Goal: Transaction & Acquisition: Download file/media

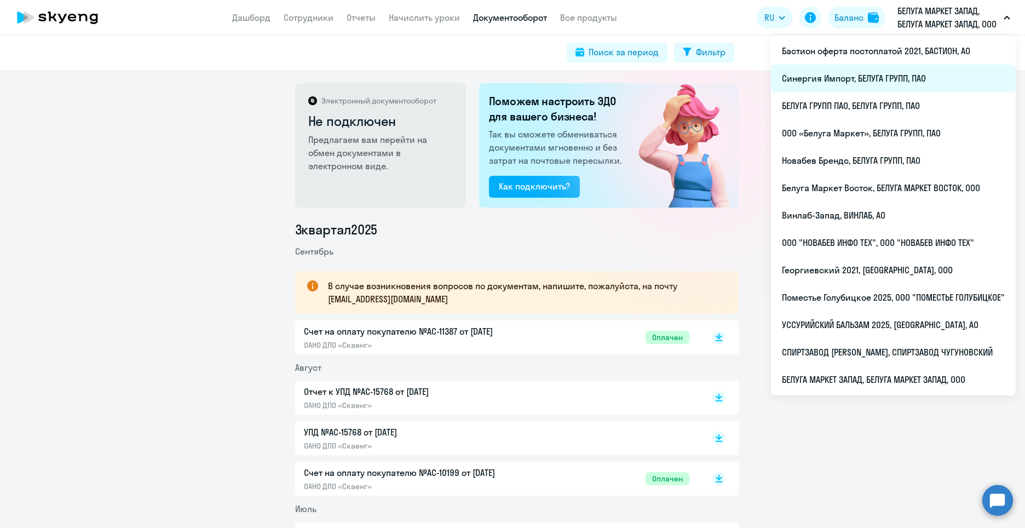
click at [858, 89] on li "Синергия Импорт, БЕЛУГА ГРУПП, ПАО" at bounding box center [893, 78] width 245 height 27
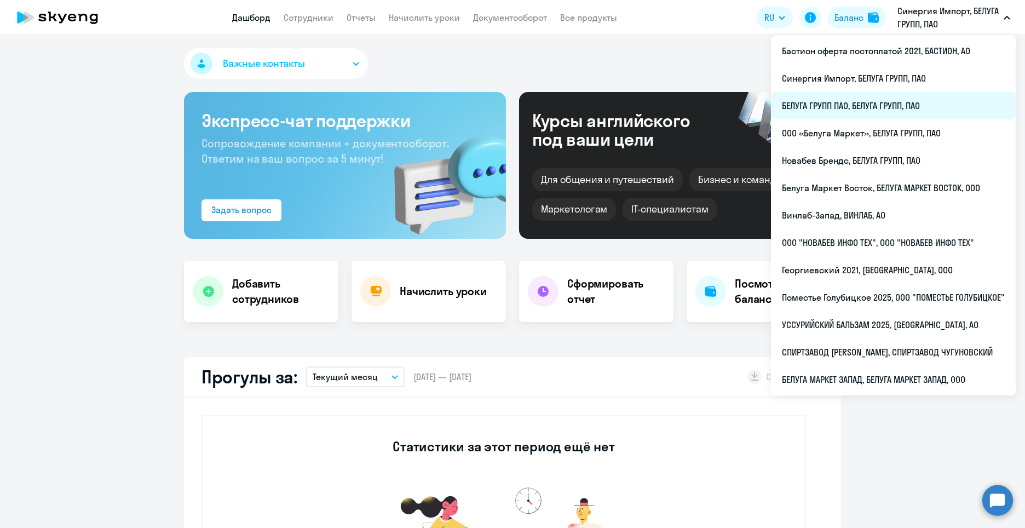
click at [895, 106] on li "БЕЛУГА ГРУПП ПАО, БЕЛУГА ГРУПП, ПАО" at bounding box center [893, 105] width 245 height 27
select select "30"
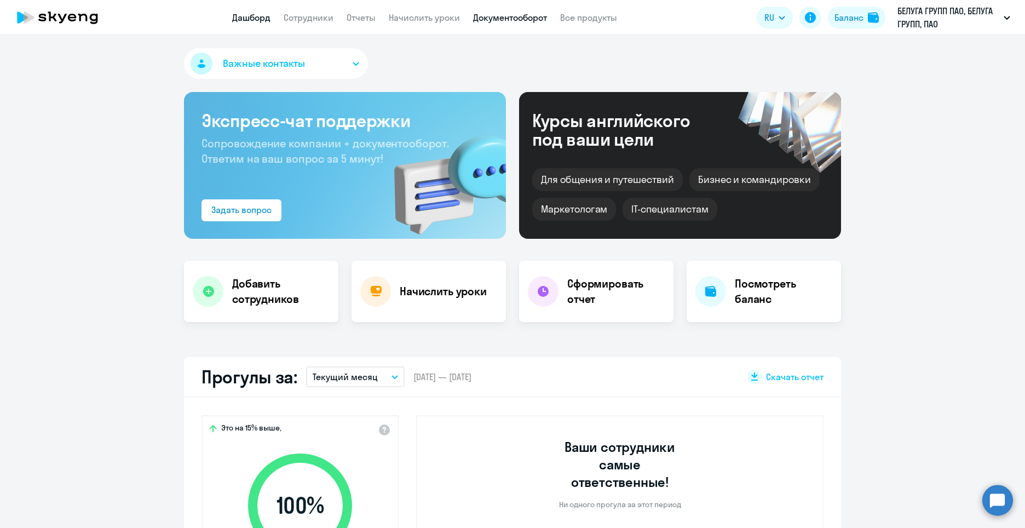
click at [509, 14] on link "Документооборот" at bounding box center [510, 17] width 74 height 11
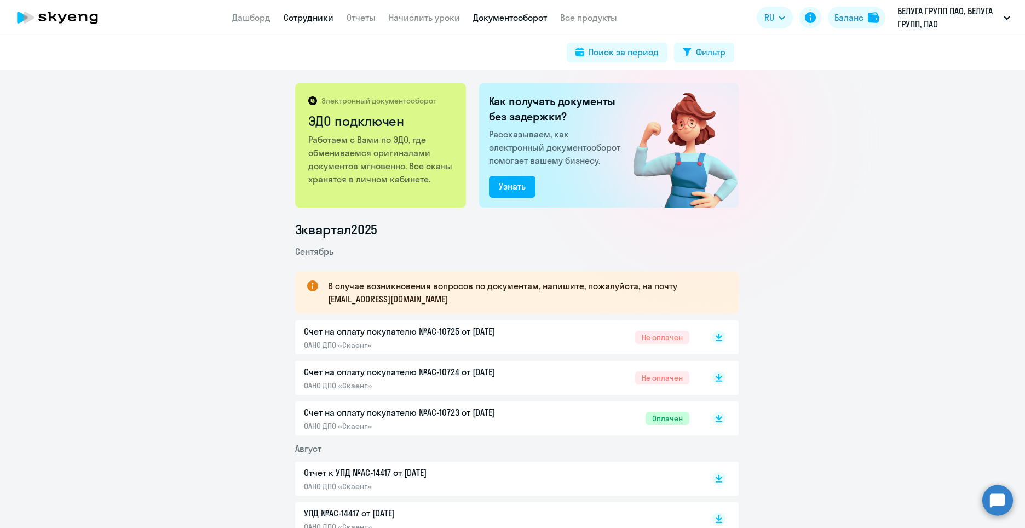
click at [326, 14] on link "Сотрудники" at bounding box center [309, 17] width 50 height 11
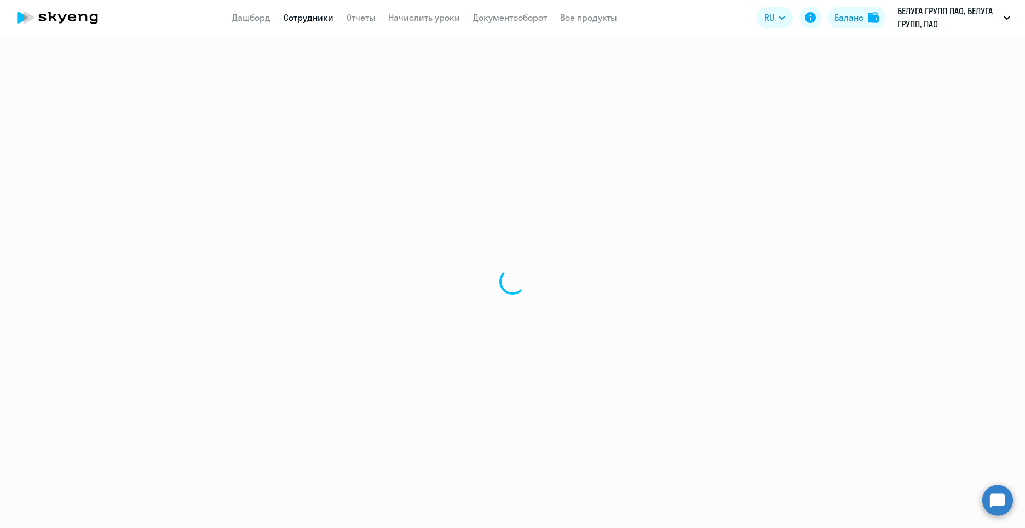
select select "30"
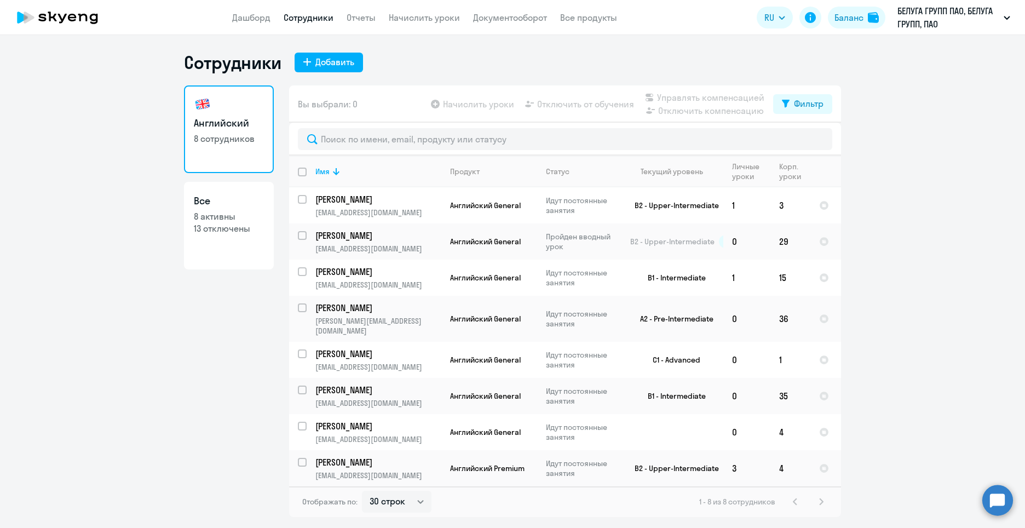
click at [314, 17] on link "Сотрудники" at bounding box center [309, 17] width 50 height 11
click at [266, 21] on link "Дашборд" at bounding box center [251, 17] width 38 height 11
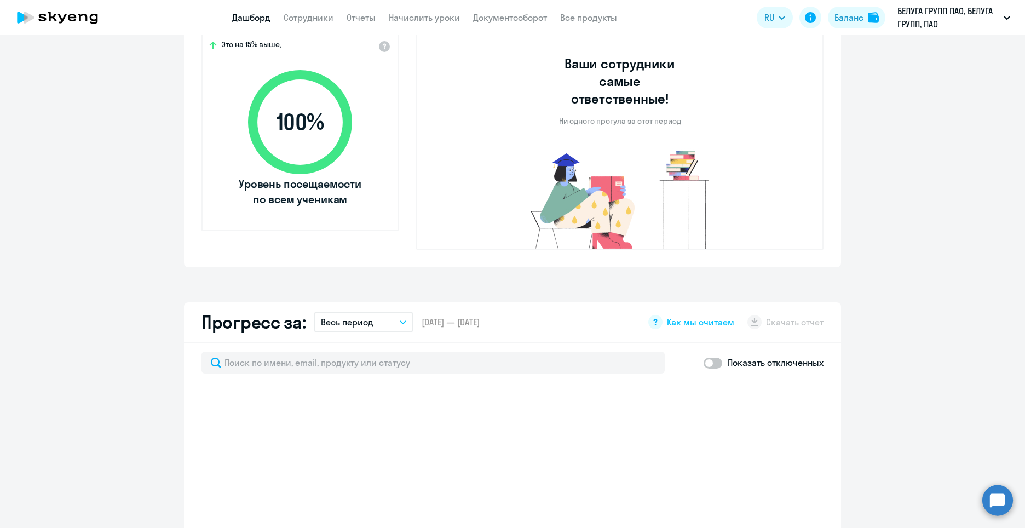
select select "30"
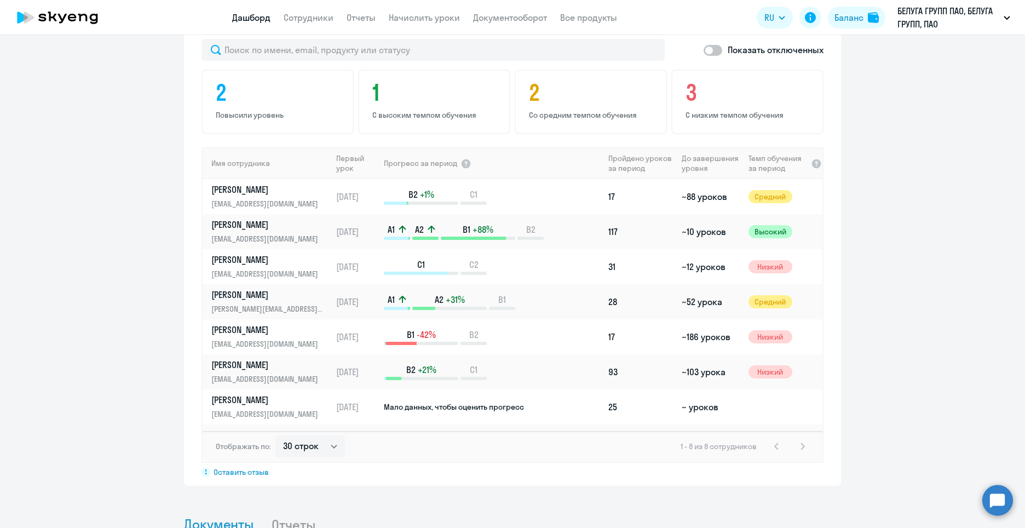
scroll to position [712, 0]
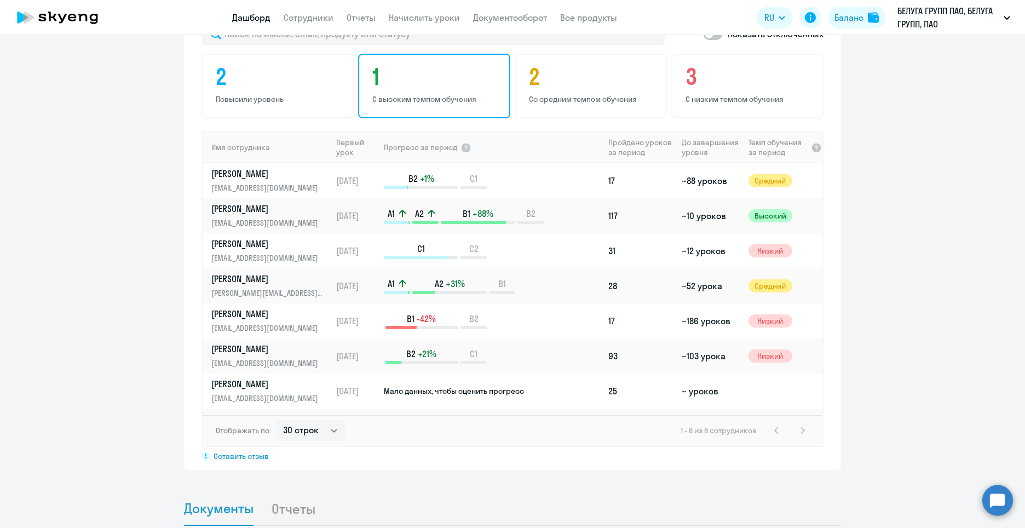
click at [440, 64] on h4 "1" at bounding box center [435, 77] width 127 height 26
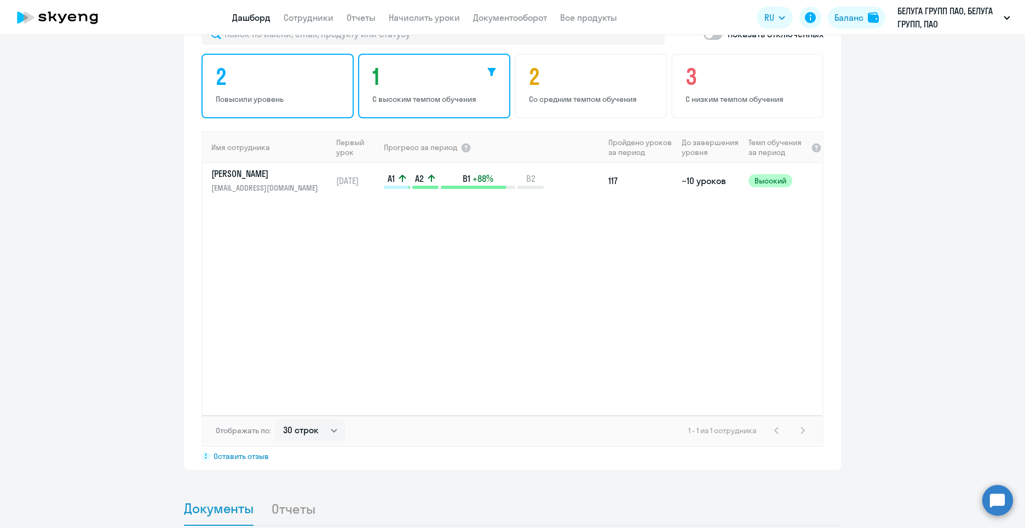
click at [278, 71] on h4 "2" at bounding box center [279, 77] width 127 height 26
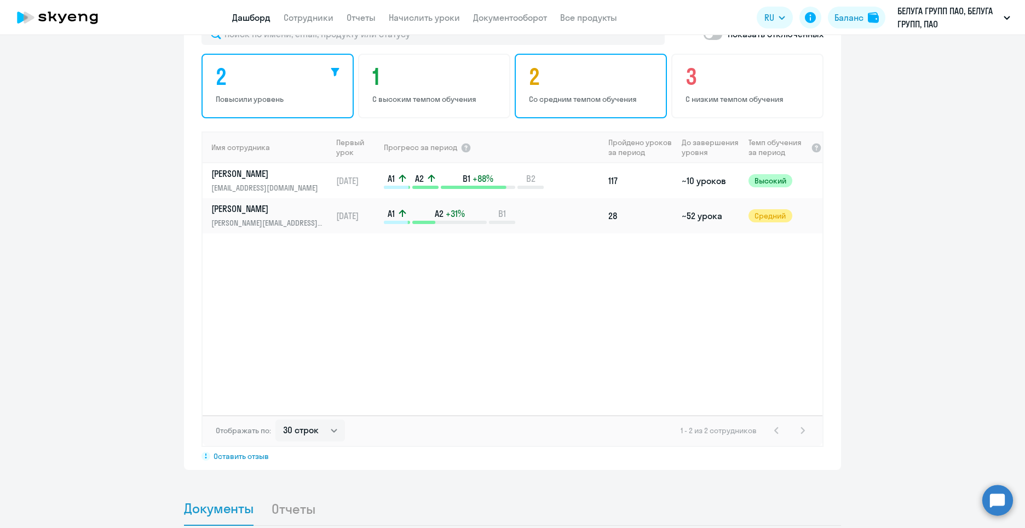
click at [602, 64] on h4 "2" at bounding box center [592, 77] width 127 height 26
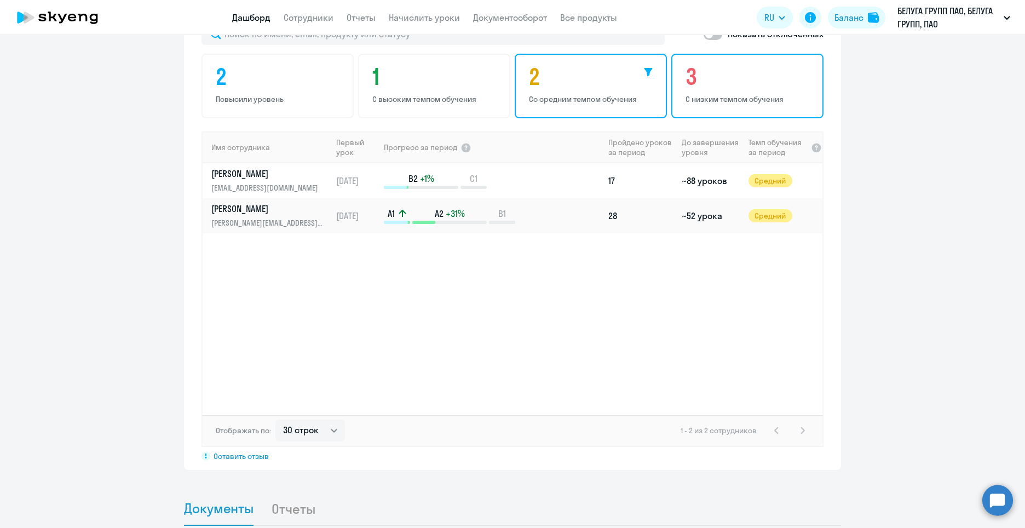
click at [732, 67] on h4 "3" at bounding box center [749, 77] width 127 height 26
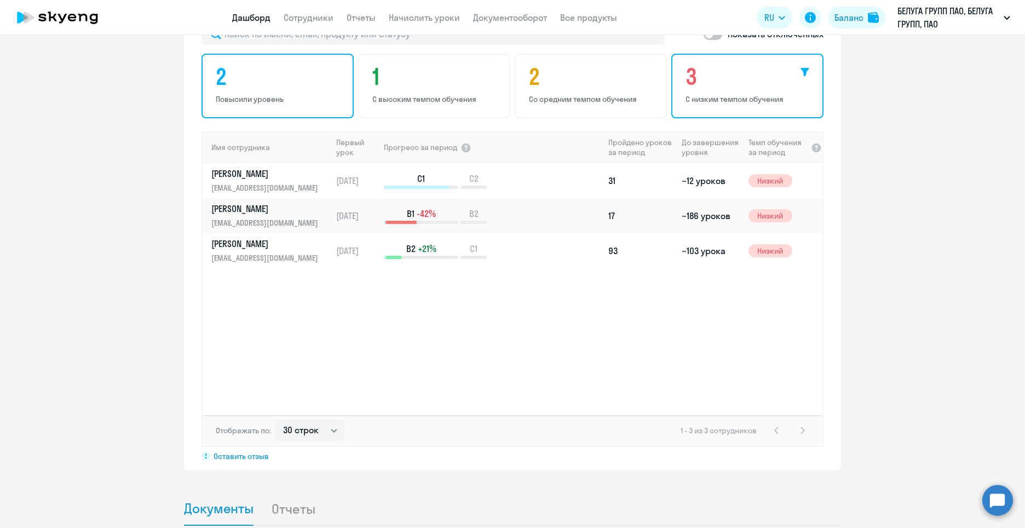
click at [264, 65] on h4 "2" at bounding box center [279, 77] width 127 height 26
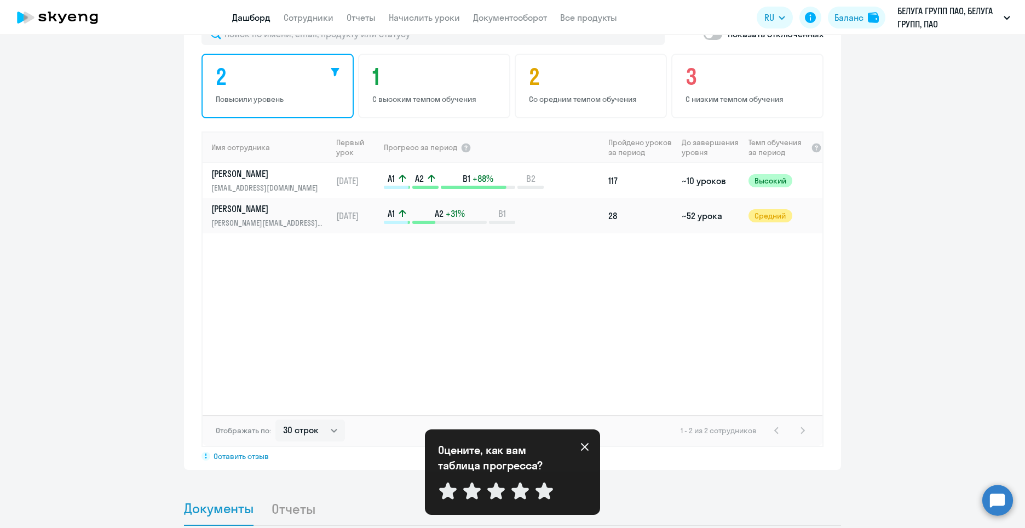
click at [586, 448] on icon at bounding box center [585, 447] width 8 height 8
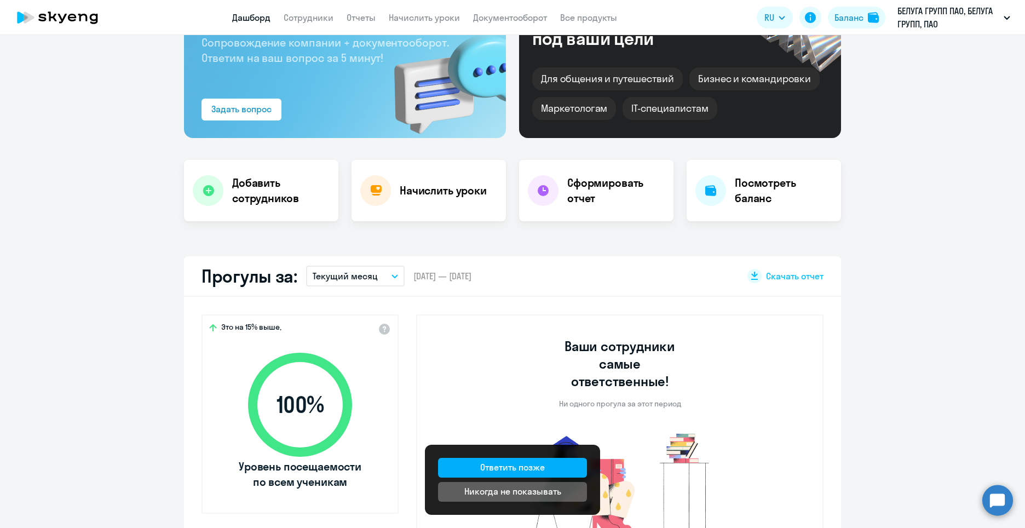
scroll to position [0, 0]
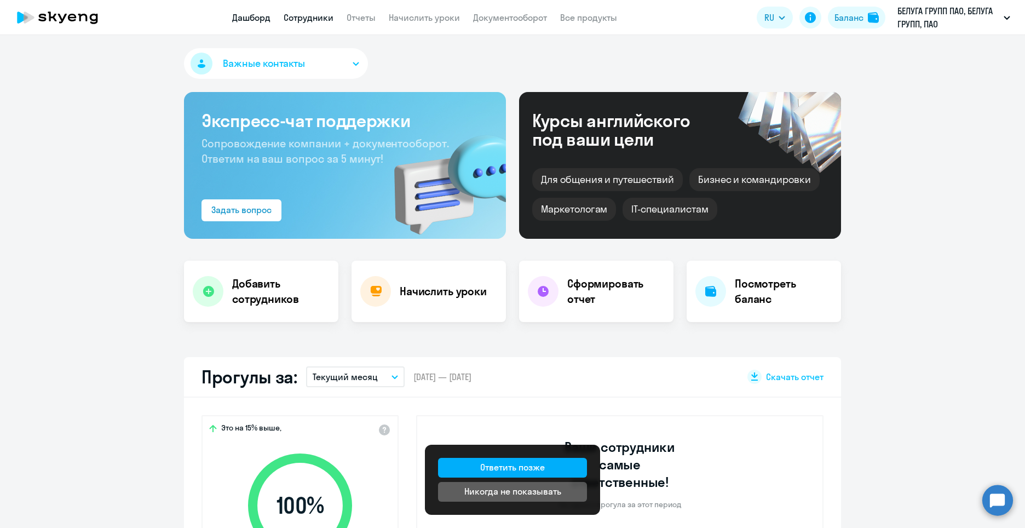
click at [316, 21] on link "Сотрудники" at bounding box center [309, 17] width 50 height 11
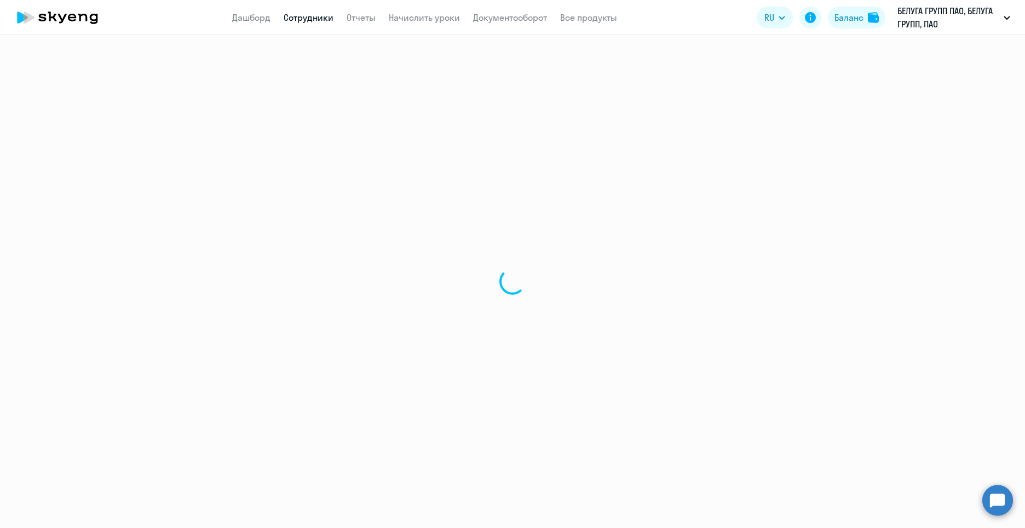
select select "30"
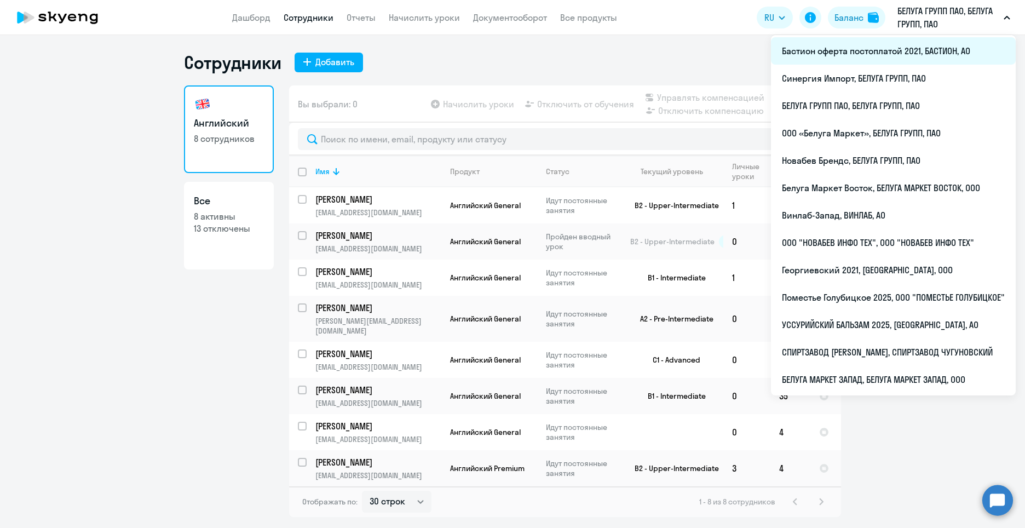
click at [879, 54] on li "Бастион оферта постоплатой 2021, БАСТИОН, АО" at bounding box center [893, 50] width 245 height 27
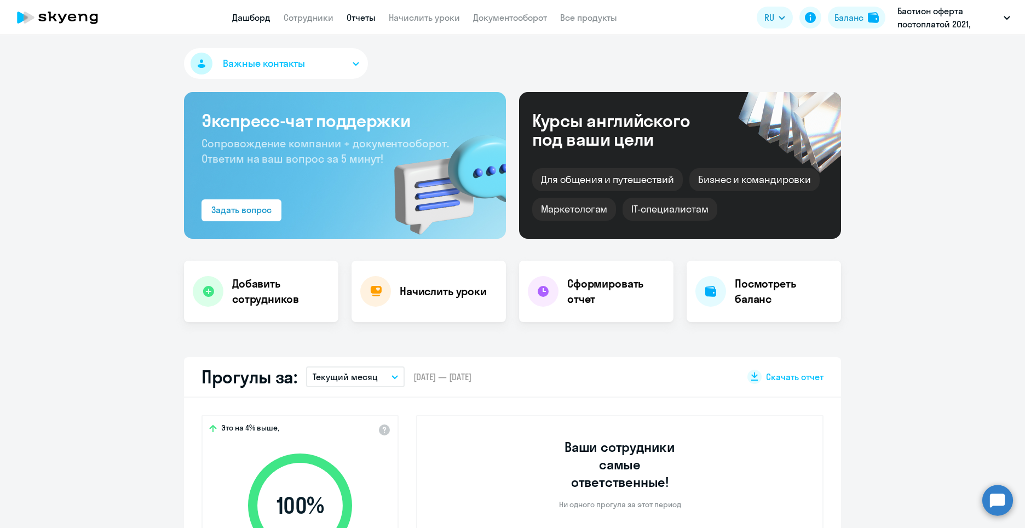
click at [358, 20] on link "Отчеты" at bounding box center [361, 17] width 29 height 11
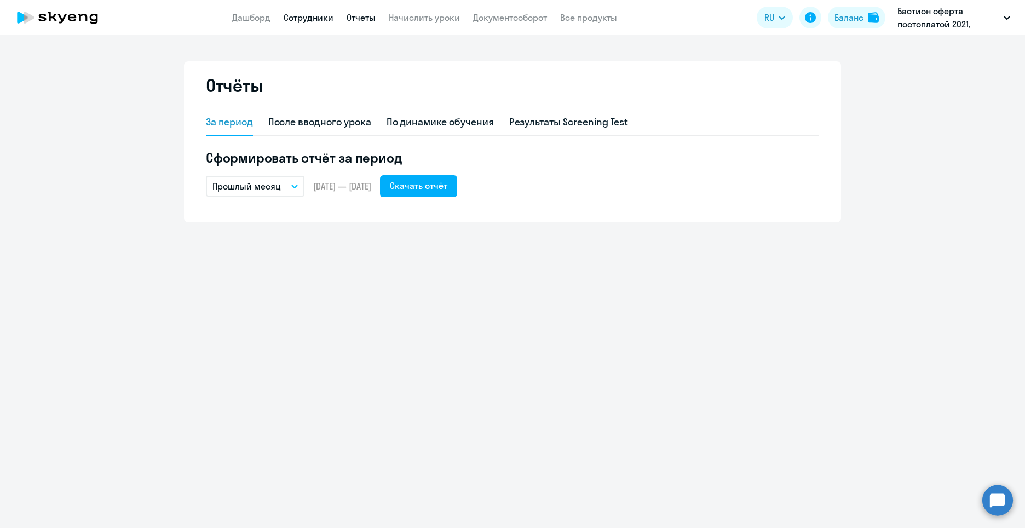
click at [333, 19] on link "Сотрудники" at bounding box center [309, 17] width 50 height 11
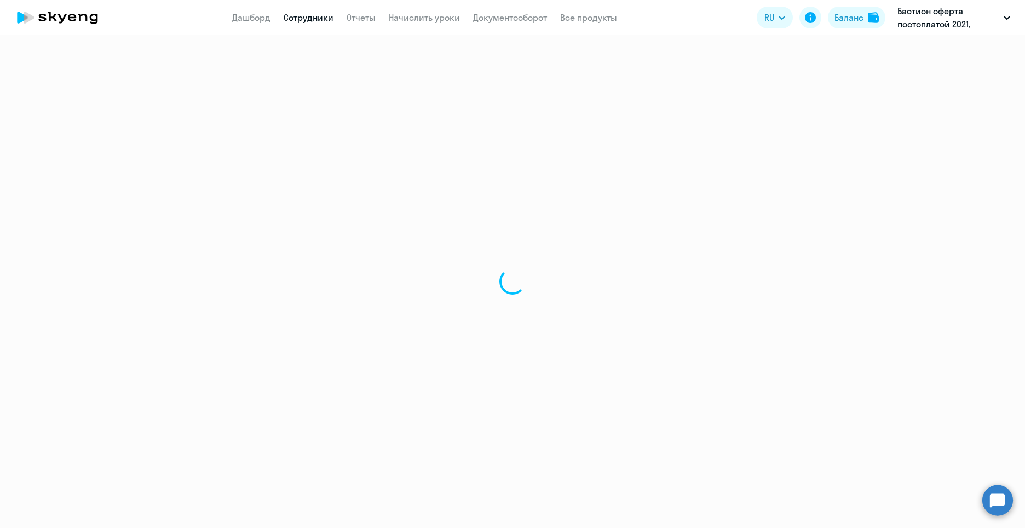
select select "30"
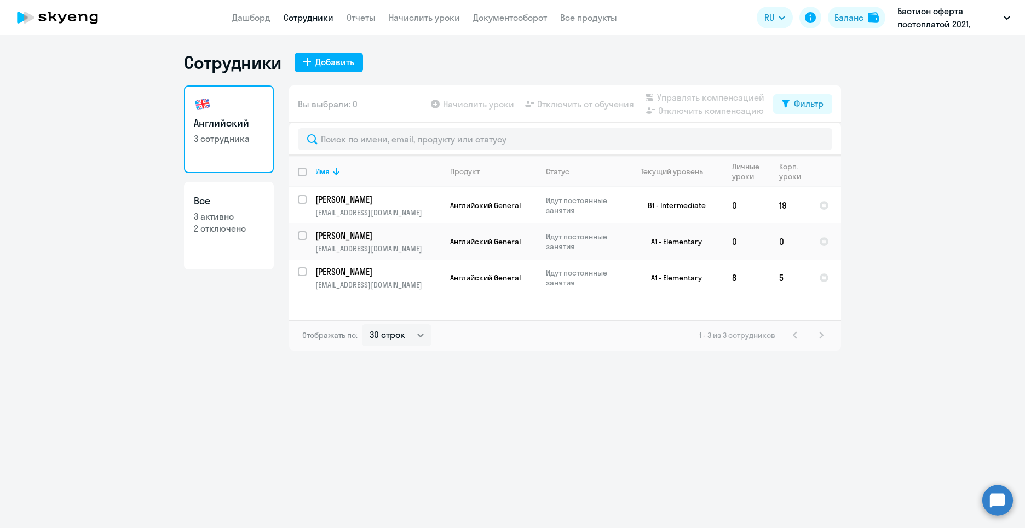
click at [103, 108] on ng-component "Сотрудники Добавить Английский 3 сотрудника Все 3 активно 2 отключено Вы выбрал…" at bounding box center [512, 200] width 1025 height 299
click at [110, 110] on ng-component "Сотрудники Добавить Английский 3 сотрудника Все 3 активно 2 отключено Вы выбрал…" at bounding box center [512, 200] width 1025 height 299
click at [140, 171] on ng-component "Сотрудники Добавить Английский 3 сотрудника Все 3 активно 2 отключено Вы выбрал…" at bounding box center [512, 200] width 1025 height 299
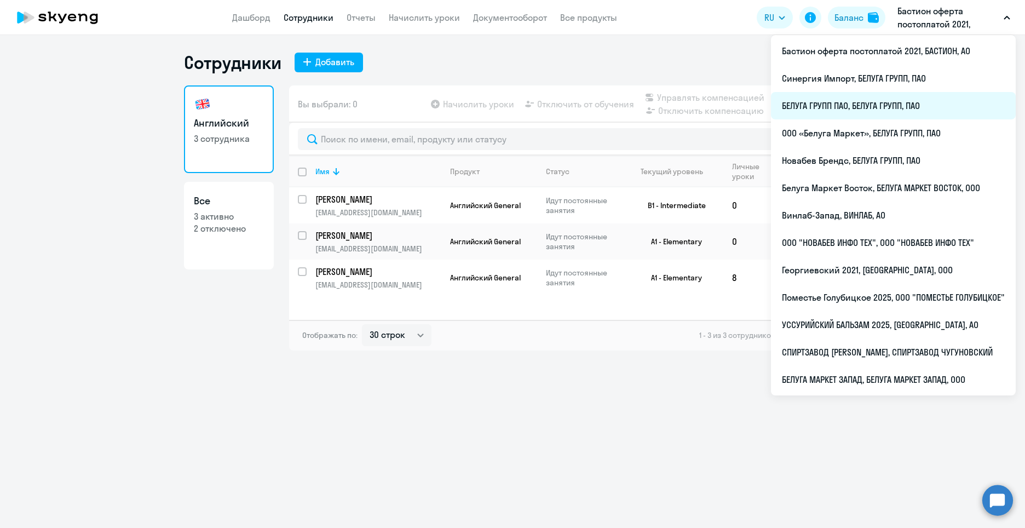
click at [883, 105] on li "БЕЛУГА ГРУПП ПАО, БЕЛУГА ГРУПП, ПАО" at bounding box center [893, 105] width 245 height 27
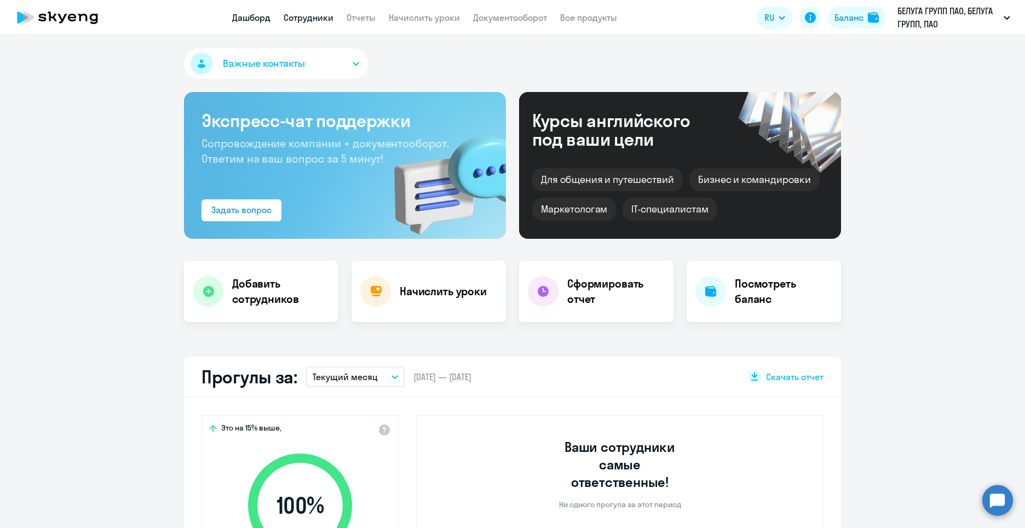
click at [310, 16] on link "Сотрудники" at bounding box center [309, 17] width 50 height 11
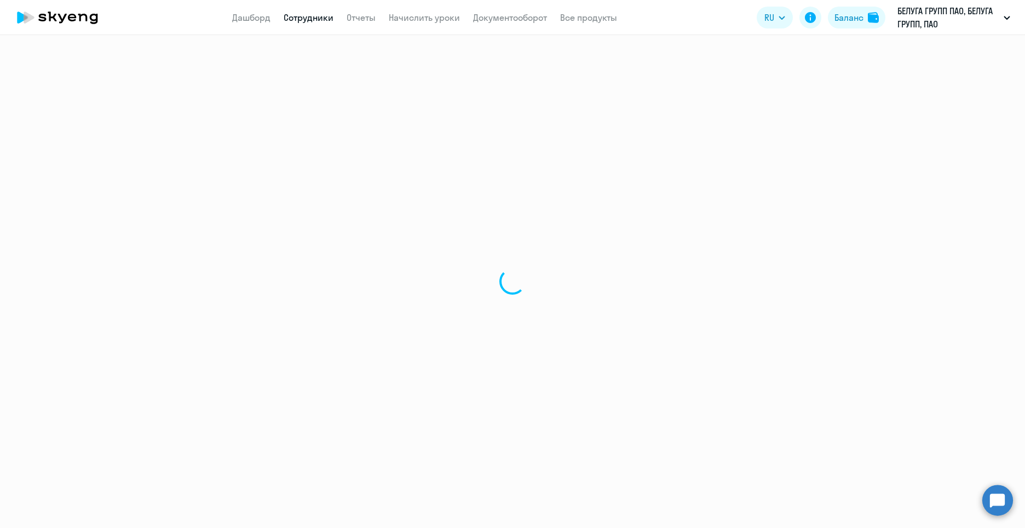
select select "30"
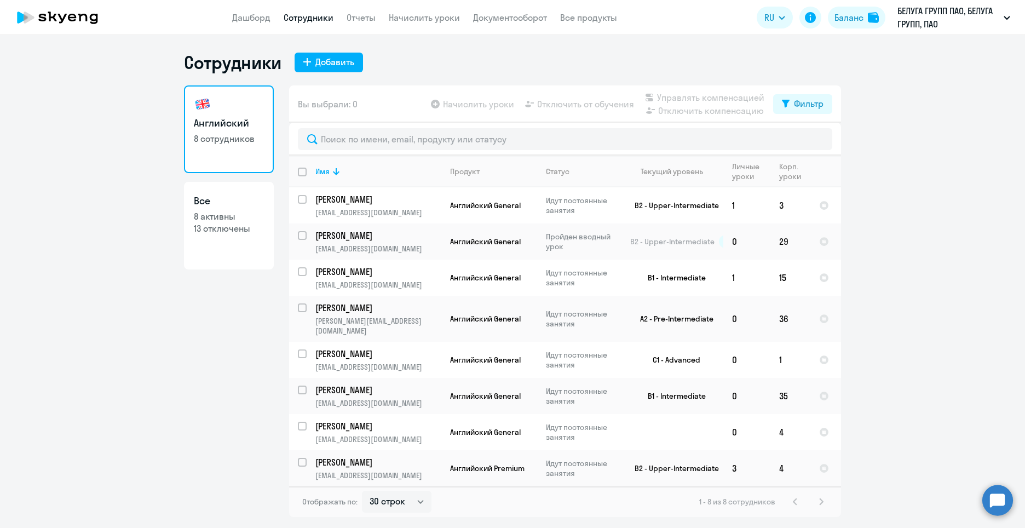
click at [107, 408] on ng-component "Сотрудники Добавить Английский 8 сотрудников Все 8 активны 13 отключены Вы выбр…" at bounding box center [512, 284] width 1025 height 466
click at [360, 17] on link "Отчеты" at bounding box center [361, 17] width 29 height 11
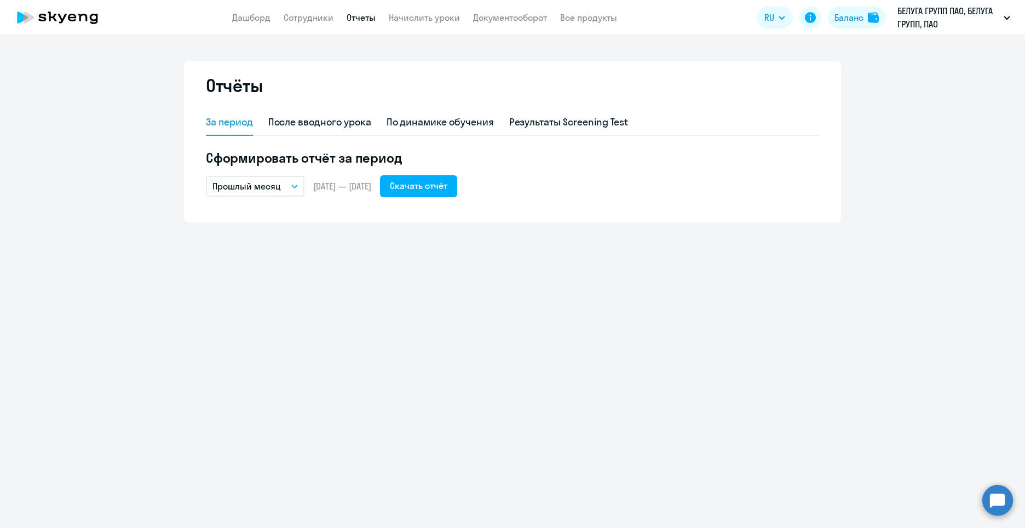
click at [286, 188] on button "Прошлый месяц" at bounding box center [255, 186] width 99 height 21
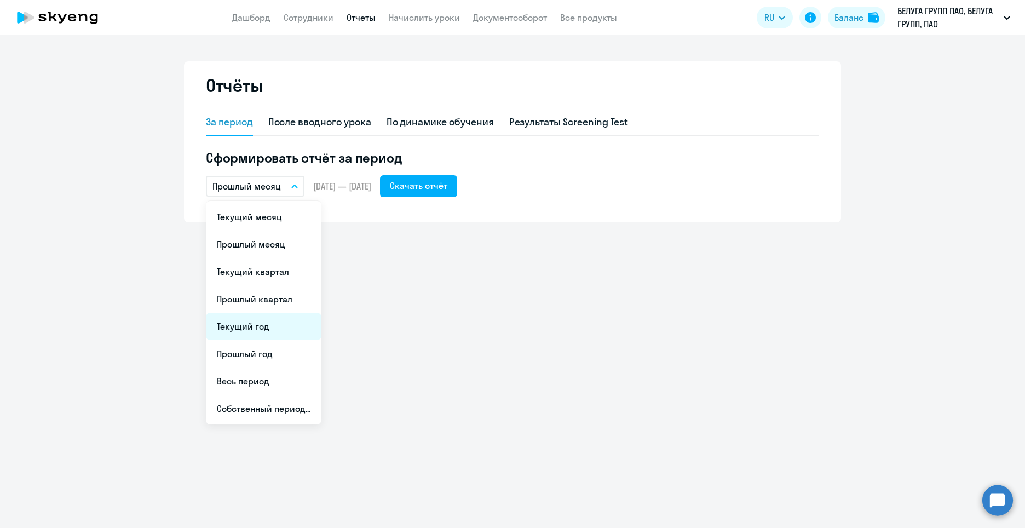
click at [286, 331] on li "Текущий год" at bounding box center [264, 326] width 116 height 27
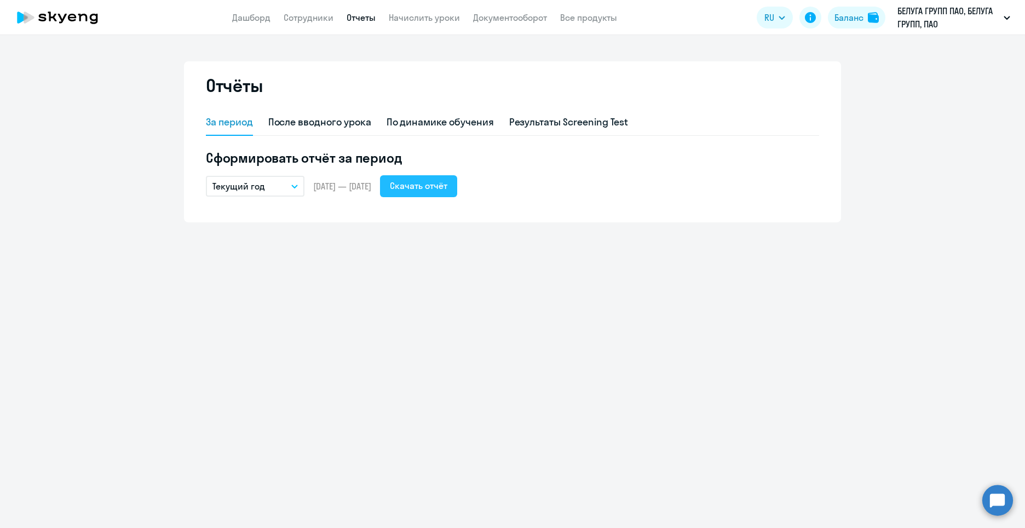
click at [440, 185] on div "Скачать отчёт" at bounding box center [419, 185] width 58 height 13
click at [292, 182] on button "Текущий год" at bounding box center [255, 186] width 99 height 21
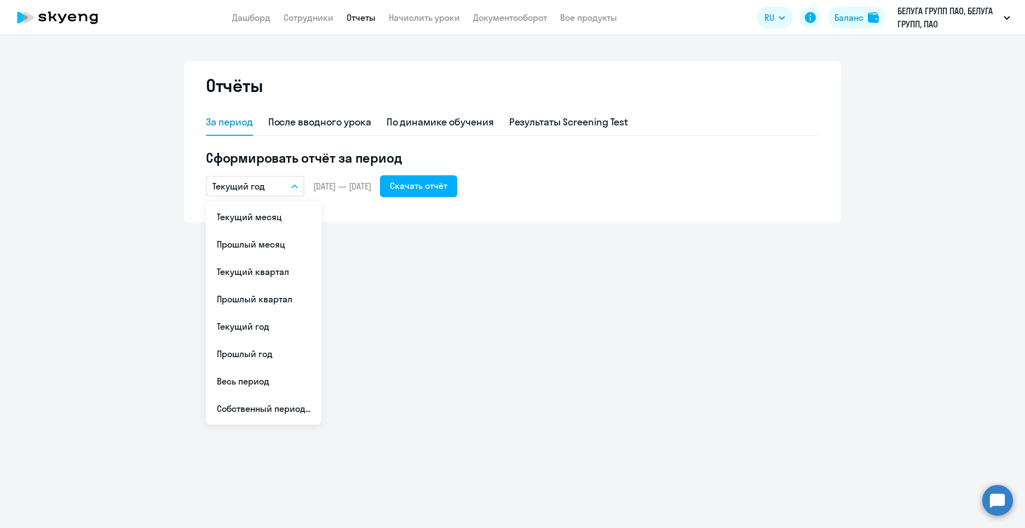
click at [296, 190] on button "Текущий год" at bounding box center [255, 186] width 99 height 21
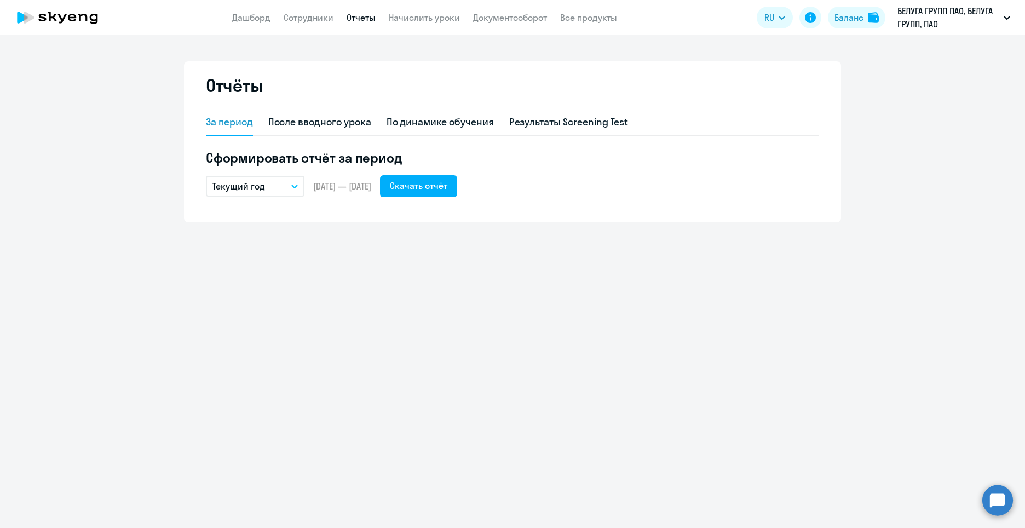
click at [296, 190] on button "Текущий год" at bounding box center [255, 186] width 99 height 21
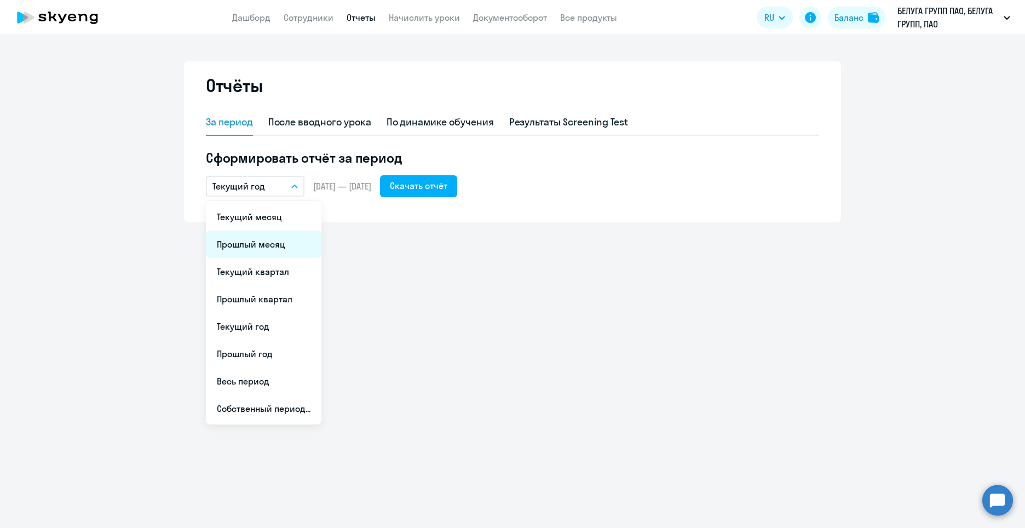
click at [278, 241] on li "Прошлый месяц" at bounding box center [264, 244] width 116 height 27
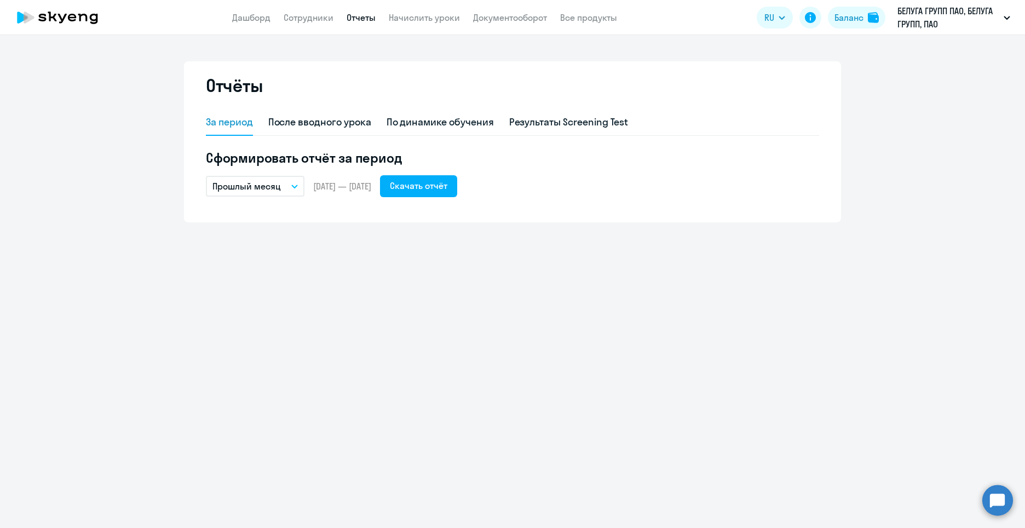
click at [285, 191] on button "Прошлый месяц" at bounding box center [255, 186] width 99 height 21
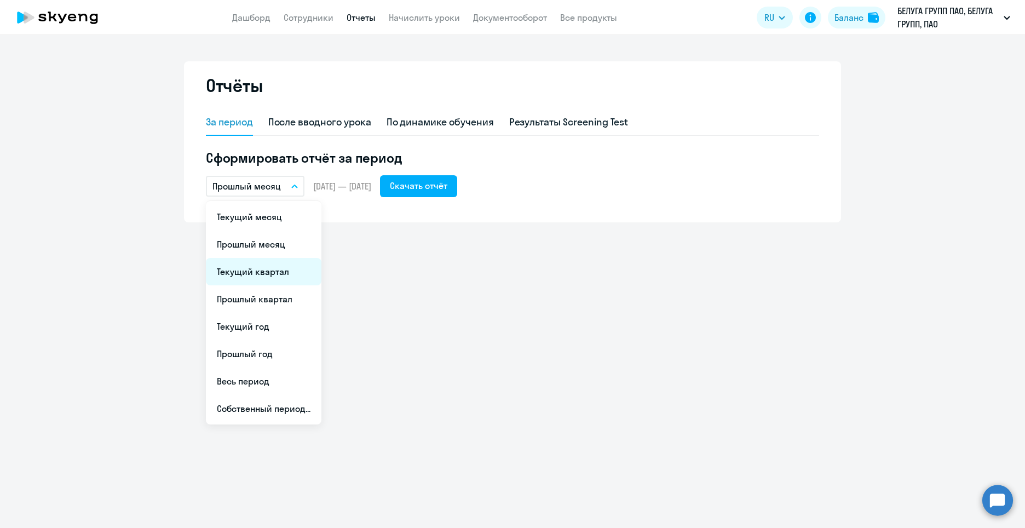
click at [279, 263] on li "Текущий квартал" at bounding box center [264, 271] width 116 height 27
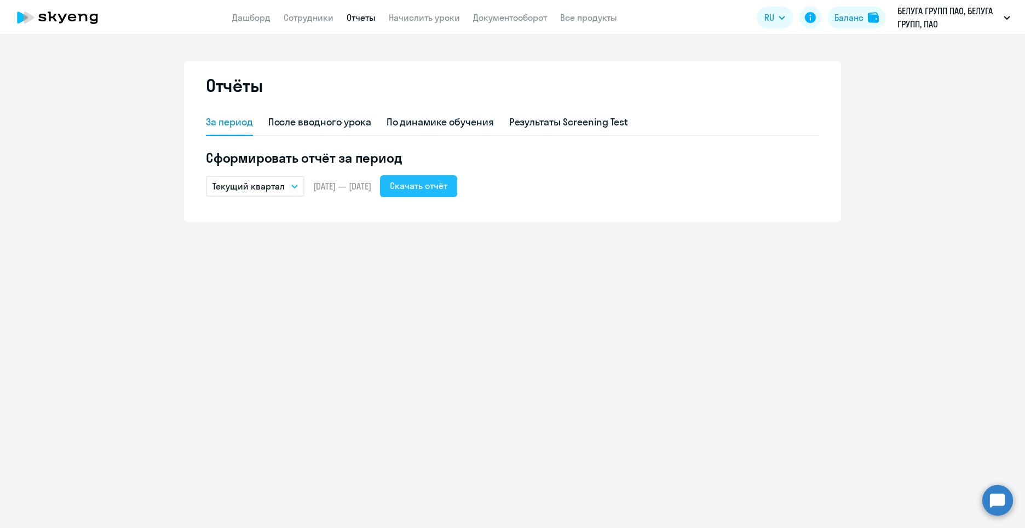
click at [451, 193] on button "Скачать отчёт" at bounding box center [418, 186] width 77 height 22
click at [284, 325] on div "Отчёты За период После вводного урока По динамике обучения Результаты Screening…" at bounding box center [512, 281] width 1025 height 493
click at [301, 24] on app-menu-item-link "Сотрудники" at bounding box center [309, 18] width 50 height 14
click at [319, 14] on link "Сотрудники" at bounding box center [309, 17] width 50 height 11
select select "30"
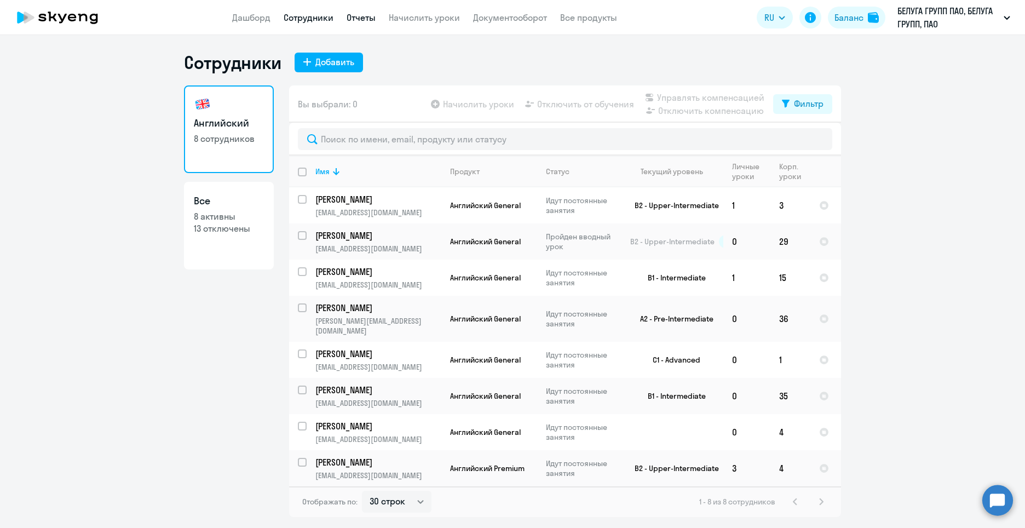
click at [348, 13] on link "Отчеты" at bounding box center [361, 17] width 29 height 11
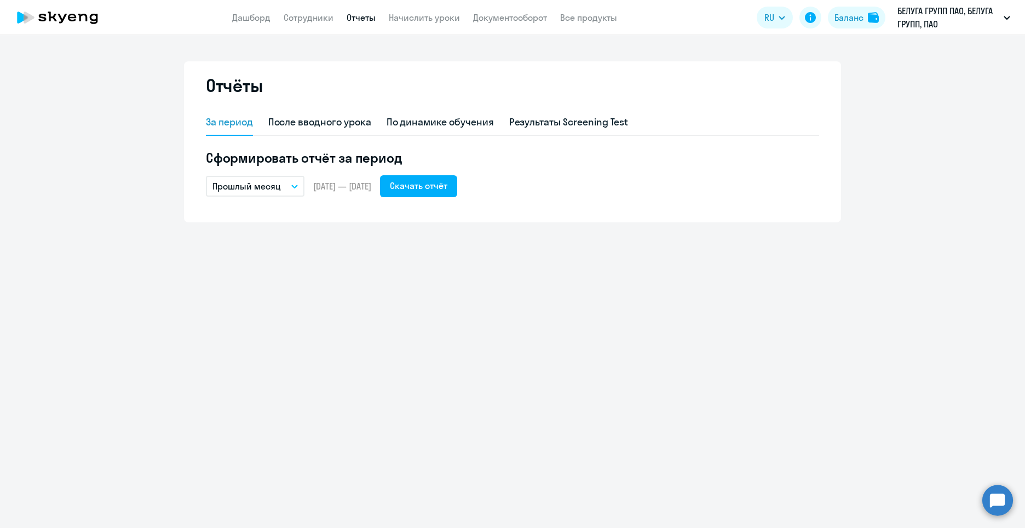
click at [276, 186] on p "Прошлый месяц" at bounding box center [247, 186] width 68 height 13
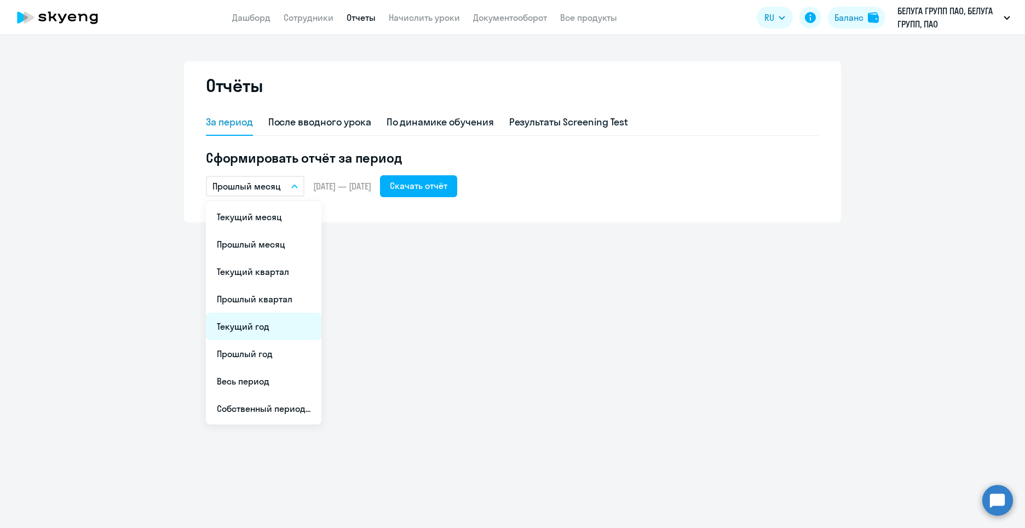
click at [260, 328] on li "Текущий год" at bounding box center [264, 326] width 116 height 27
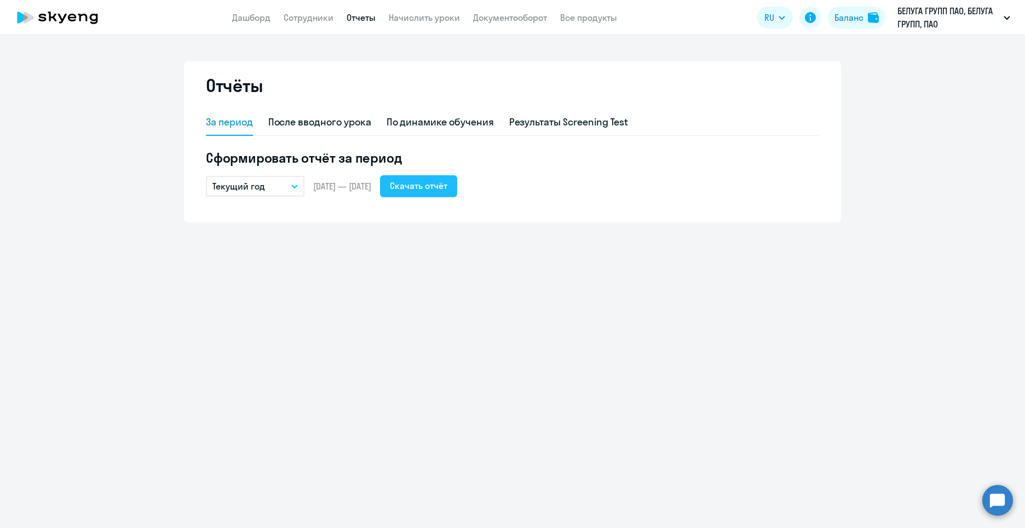
click at [445, 186] on div "Скачать отчёт" at bounding box center [419, 185] width 58 height 13
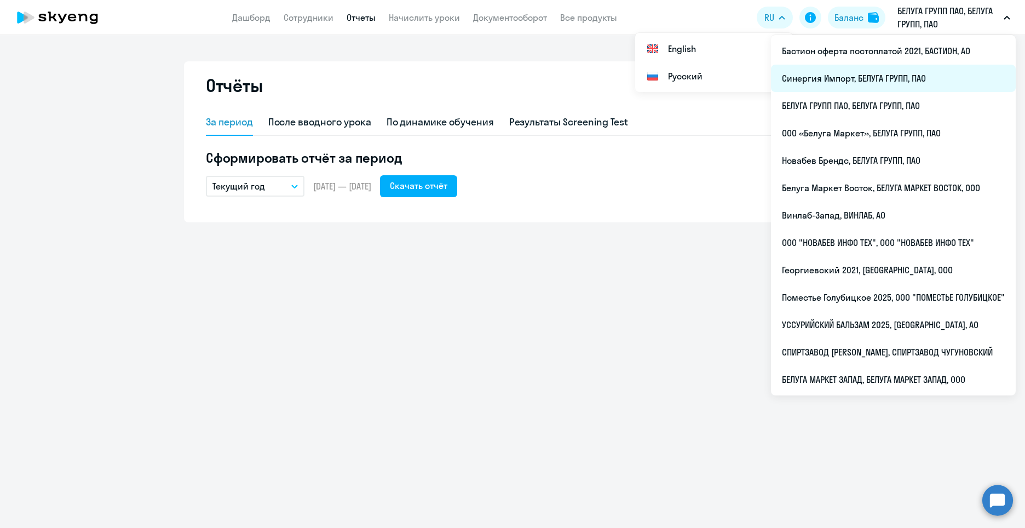
click at [819, 77] on li "Синергия Импорт, БЕЛУГА ГРУПП, ПАО" at bounding box center [893, 78] width 245 height 27
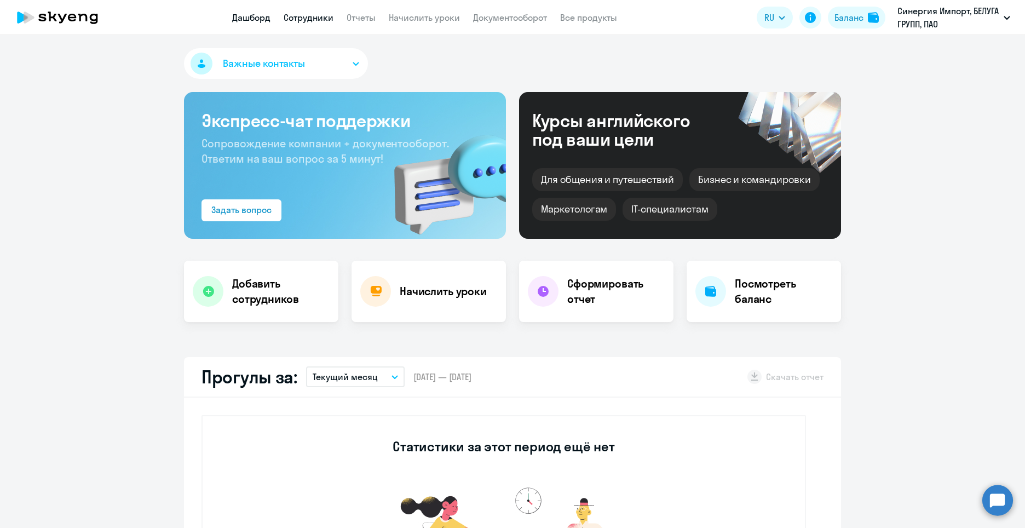
click at [314, 14] on link "Сотрудники" at bounding box center [309, 17] width 50 height 11
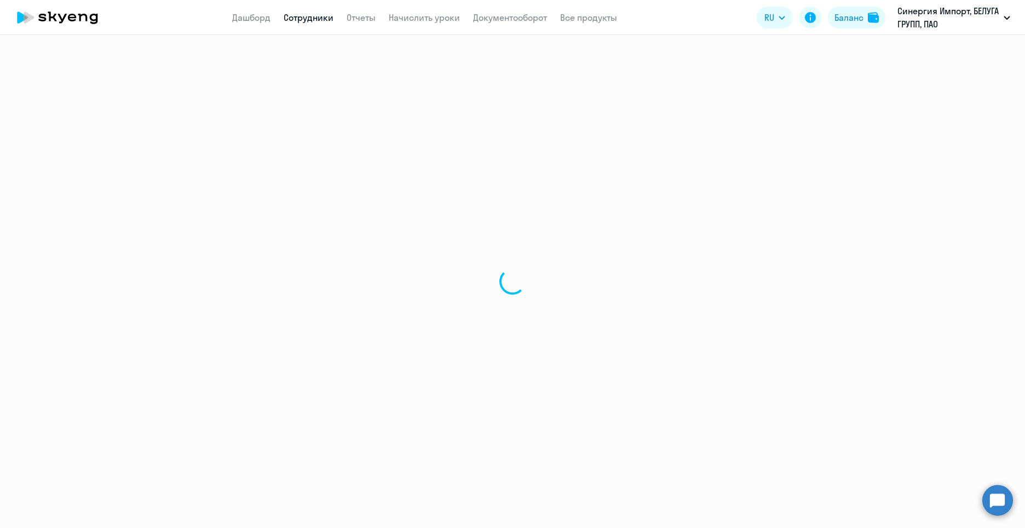
select select "30"
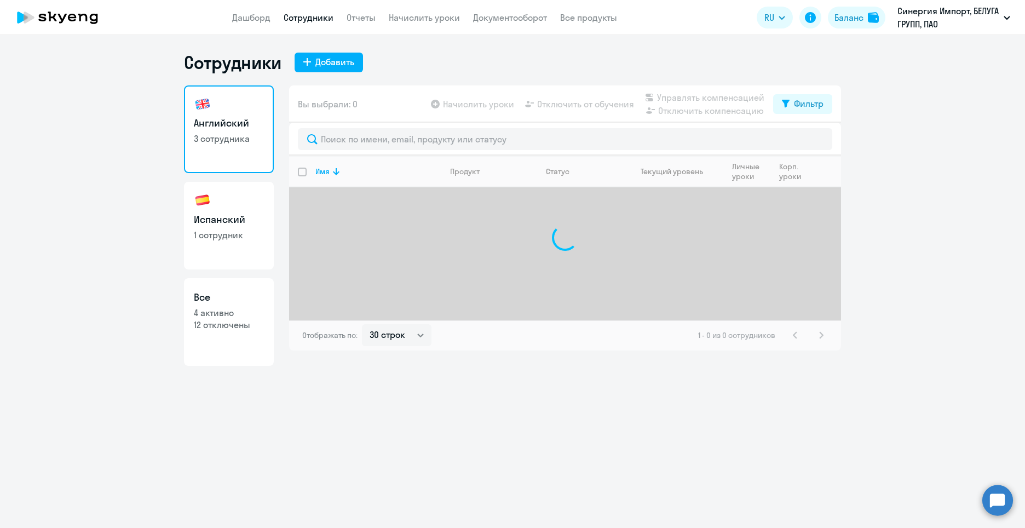
click at [215, 254] on link "Испанский 1 сотрудник" at bounding box center [229, 226] width 90 height 88
select select "30"
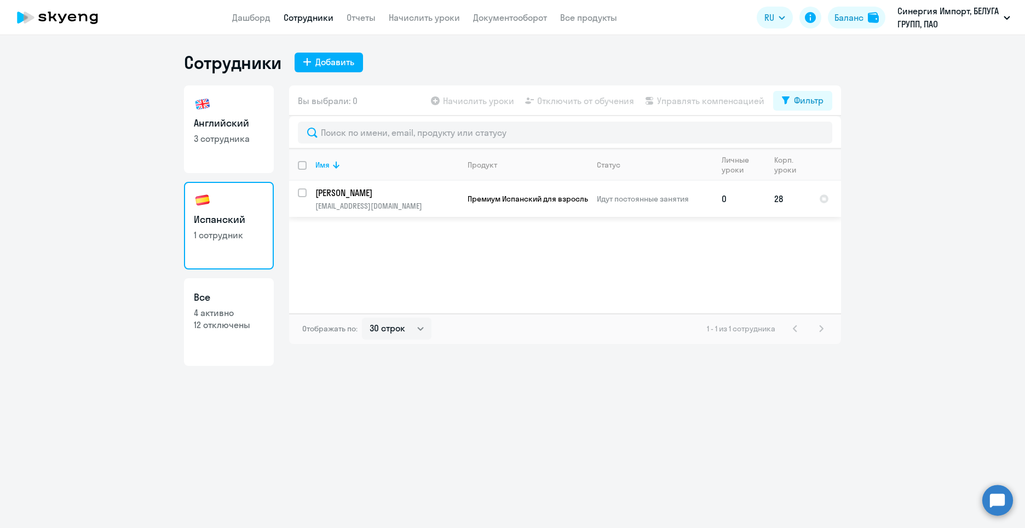
click at [784, 200] on td "28" at bounding box center [788, 199] width 45 height 36
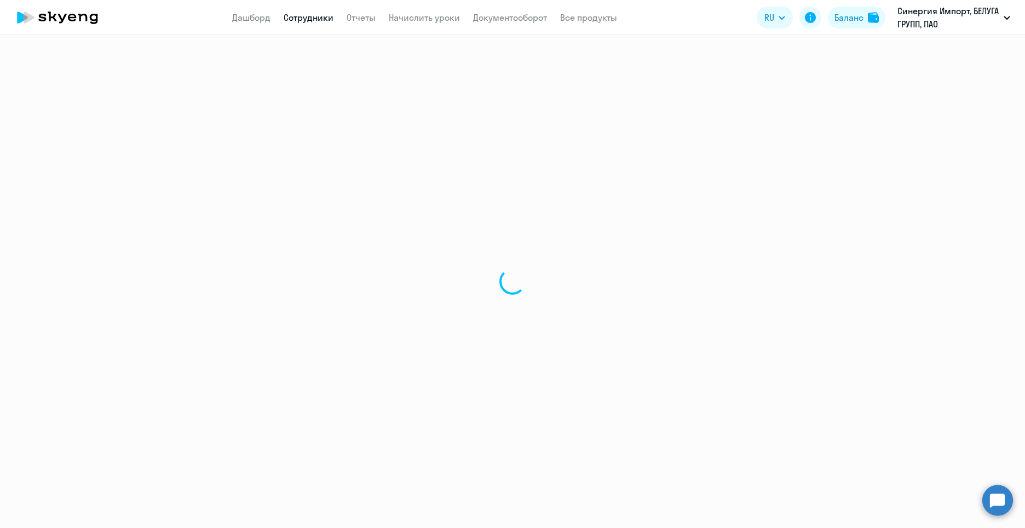
select select "spanish"
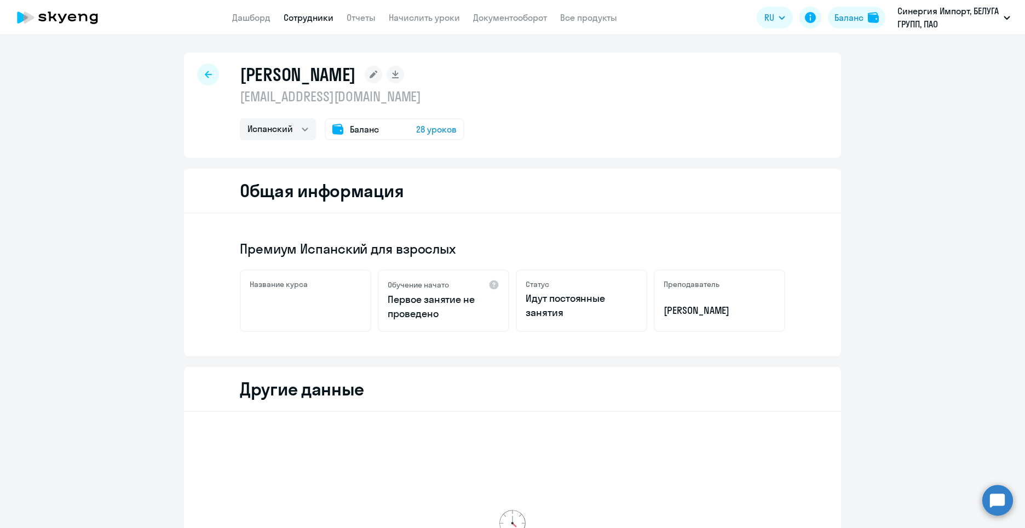
click at [444, 130] on span "28 уроков" at bounding box center [436, 129] width 41 height 13
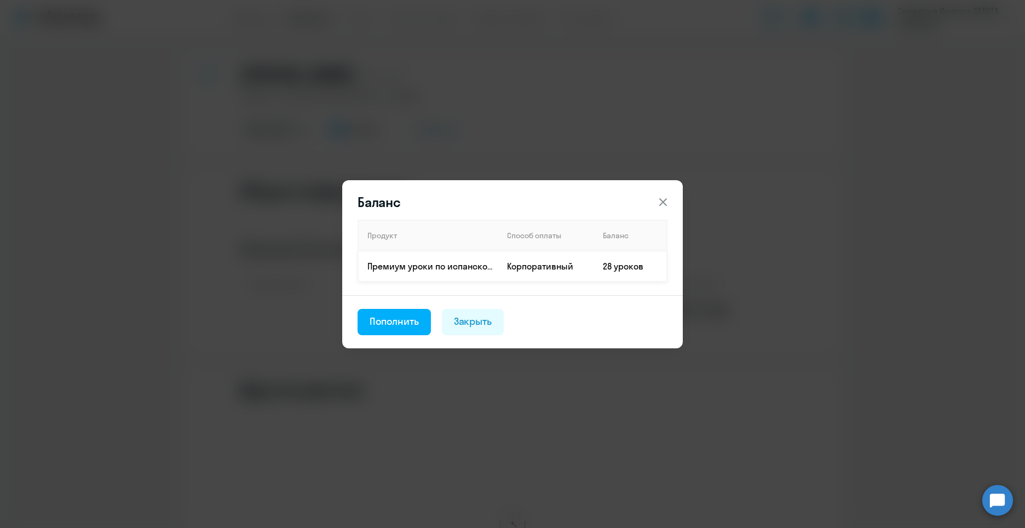
click at [611, 271] on td "28 уроков" at bounding box center [630, 266] width 73 height 31
click at [660, 199] on icon at bounding box center [664, 202] width 8 height 8
